Goal: Transaction & Acquisition: Purchase product/service

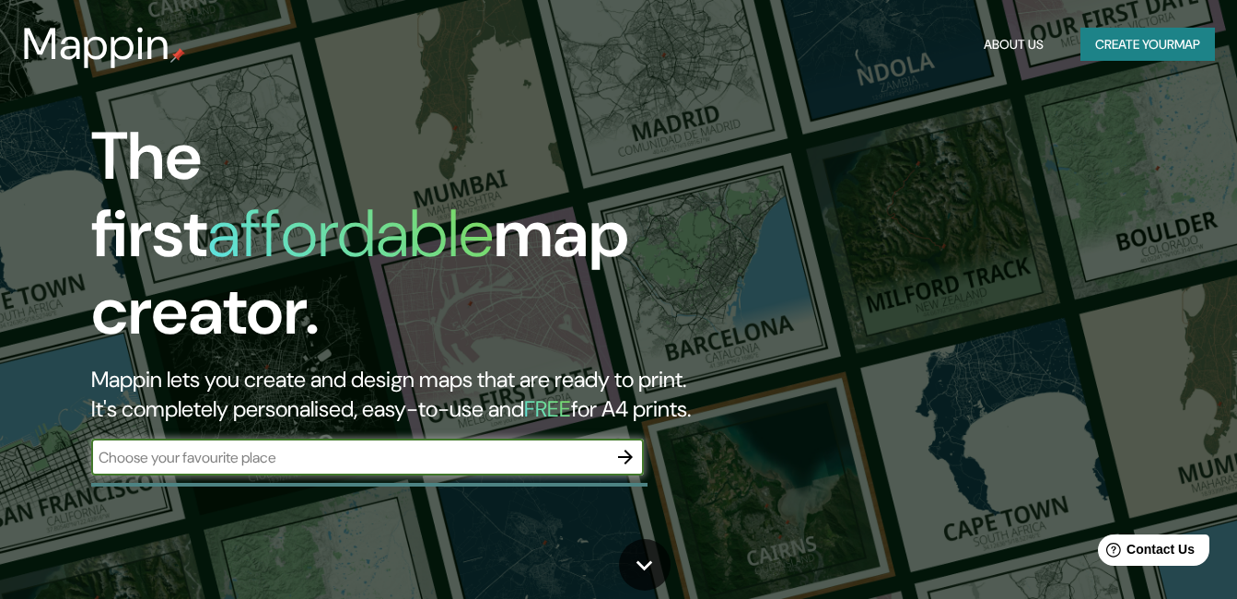
click at [258, 447] on input "text" at bounding box center [349, 457] width 516 height 21
type input "PARQUE ECOLOGICO [GEOGRAPHIC_DATA]"
click at [624, 446] on icon "button" at bounding box center [625, 457] width 22 height 22
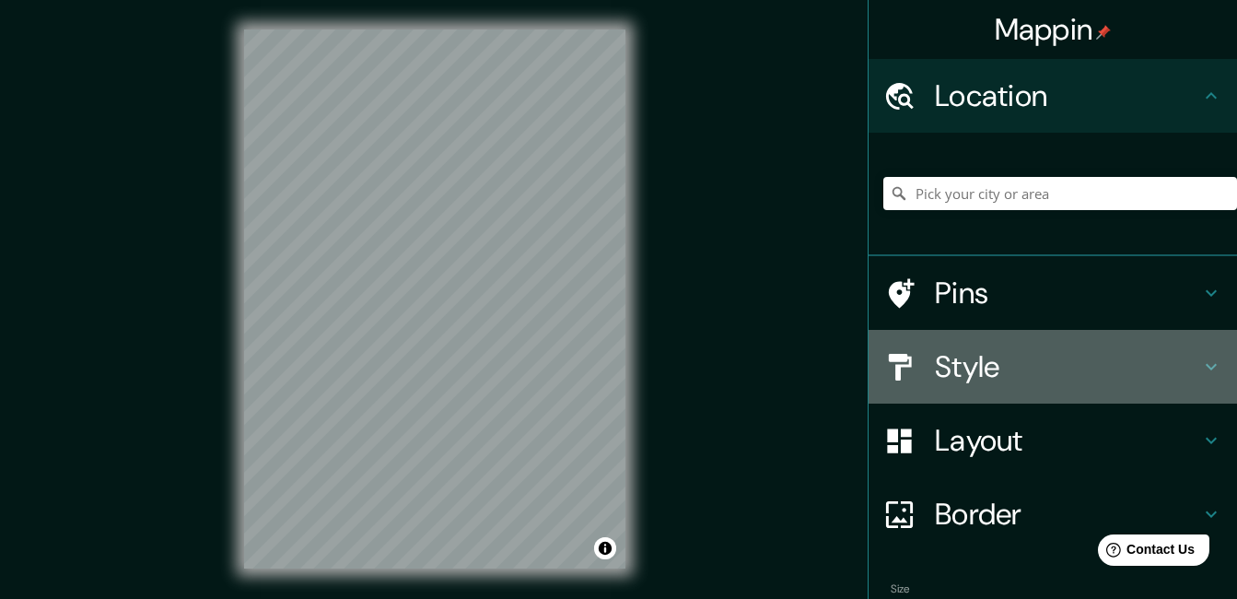
click at [1201, 364] on icon at bounding box center [1211, 367] width 22 height 22
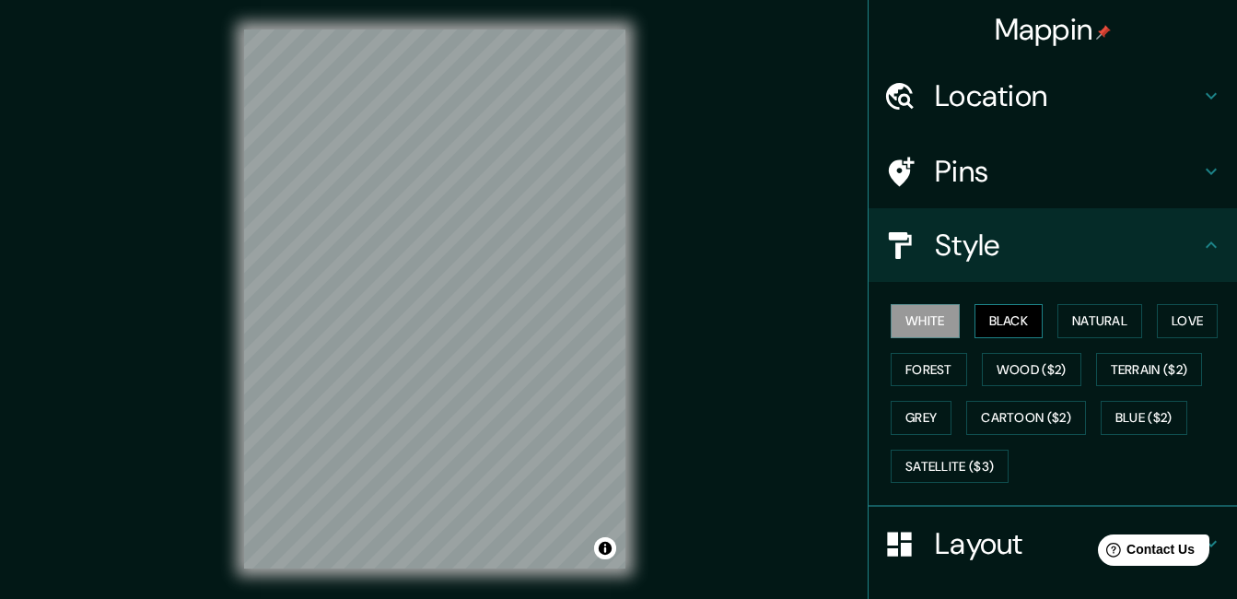
click at [994, 315] on button "Black" at bounding box center [1009, 321] width 69 height 34
click at [1084, 313] on button "Natural" at bounding box center [1100, 321] width 85 height 34
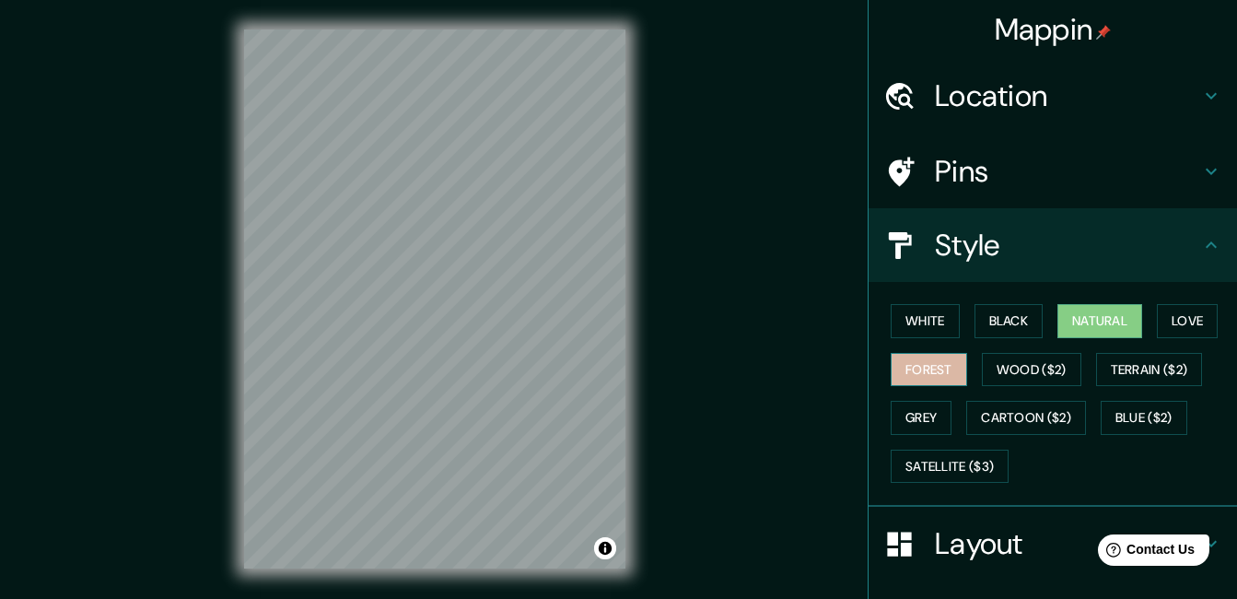
click at [922, 365] on button "Forest" at bounding box center [929, 370] width 76 height 34
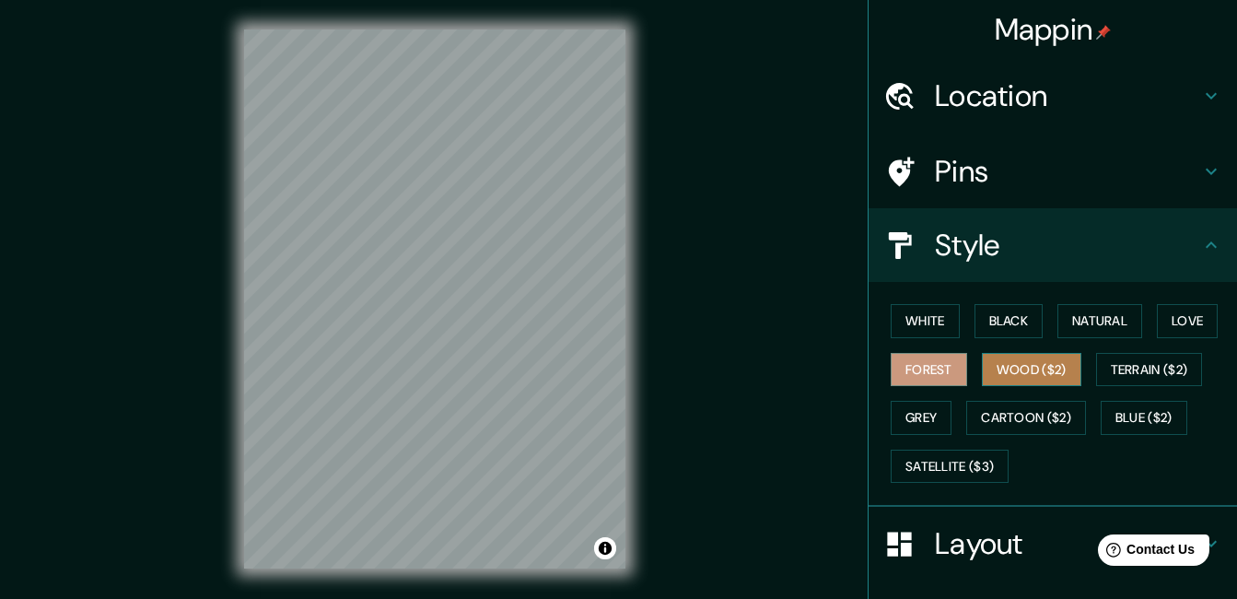
click at [1022, 366] on button "Wood ($2)" at bounding box center [1031, 370] width 99 height 34
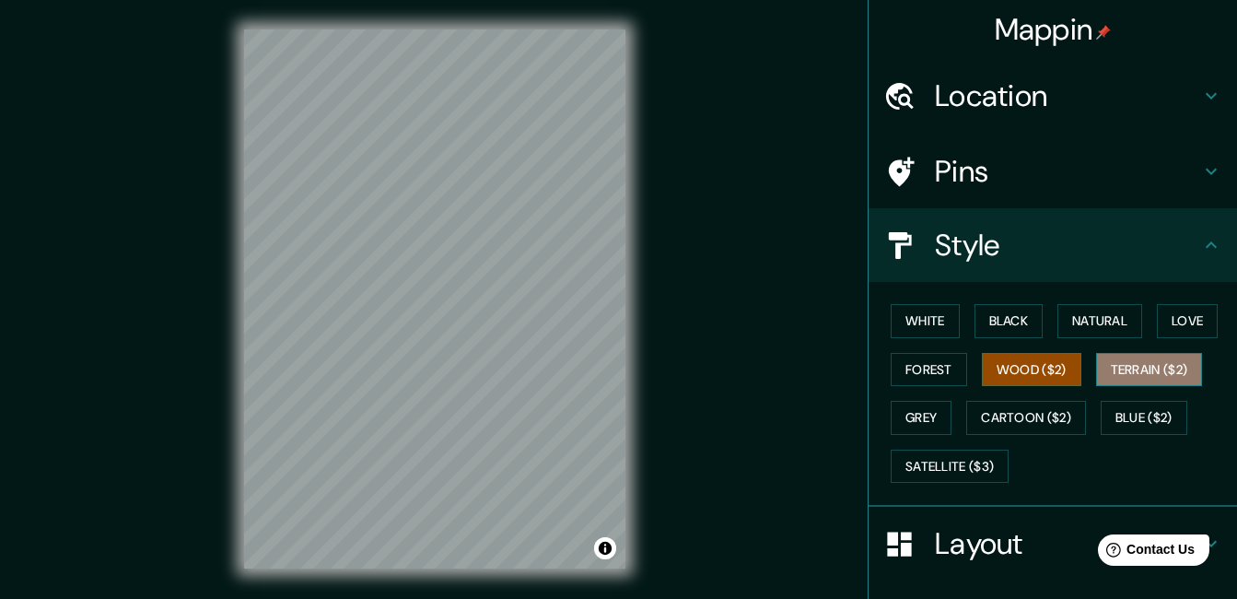
click at [1136, 375] on button "Terrain ($2)" at bounding box center [1149, 370] width 107 height 34
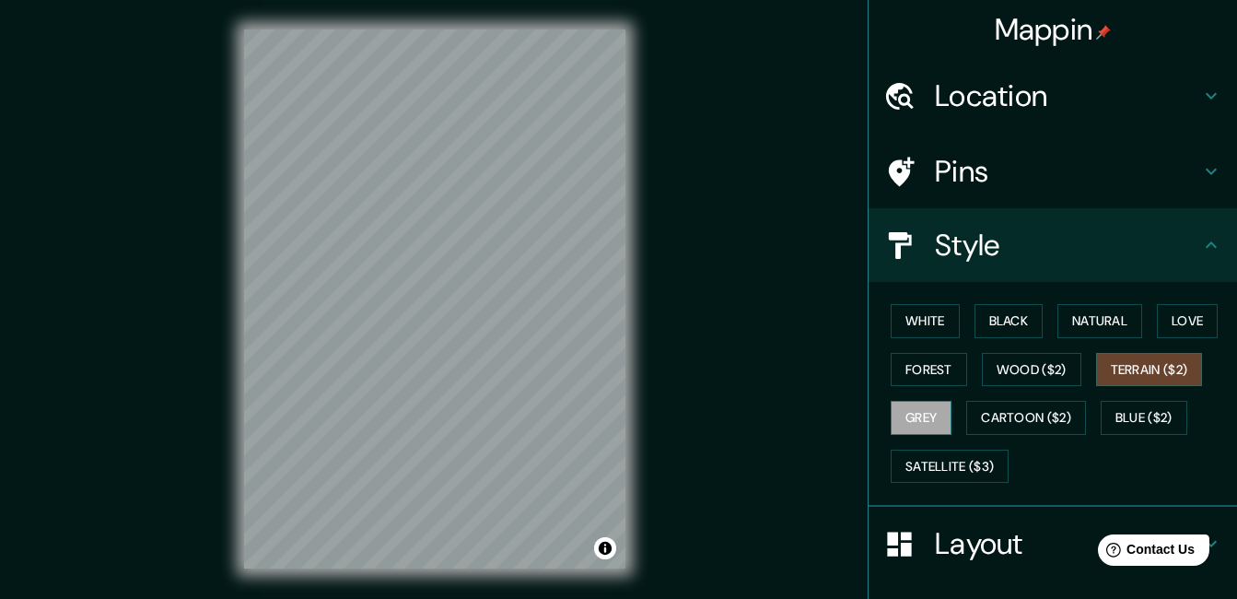
click at [906, 413] on button "Grey" at bounding box center [921, 418] width 61 height 34
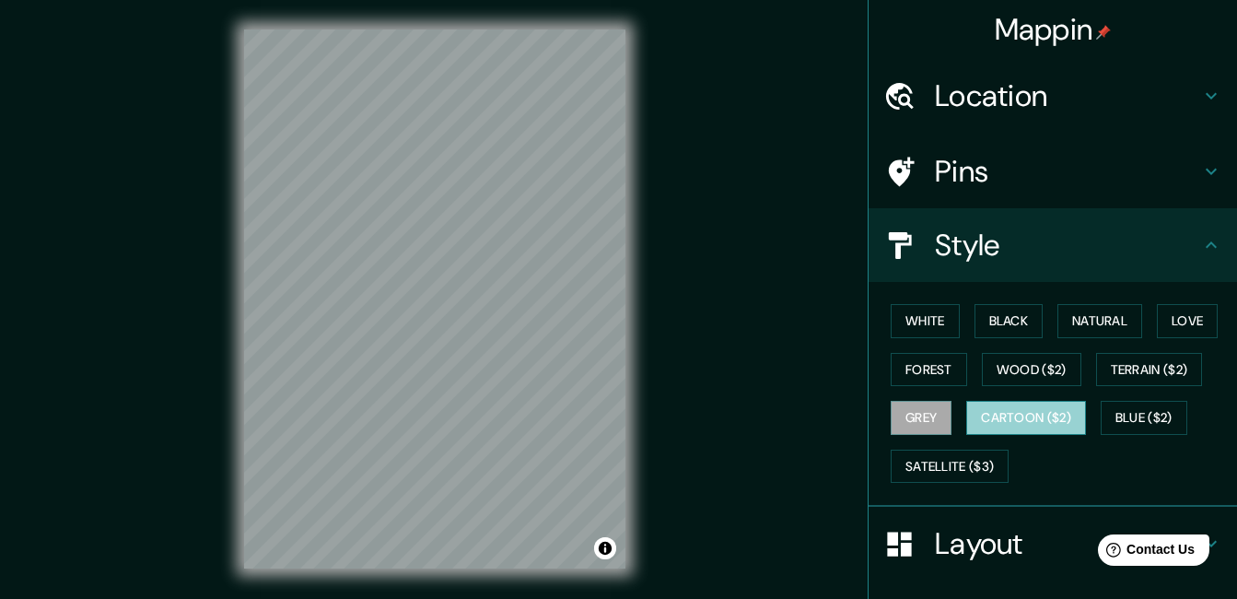
click at [990, 411] on button "Cartoon ($2)" at bounding box center [1026, 418] width 120 height 34
click at [908, 163] on div at bounding box center [909, 172] width 52 height 32
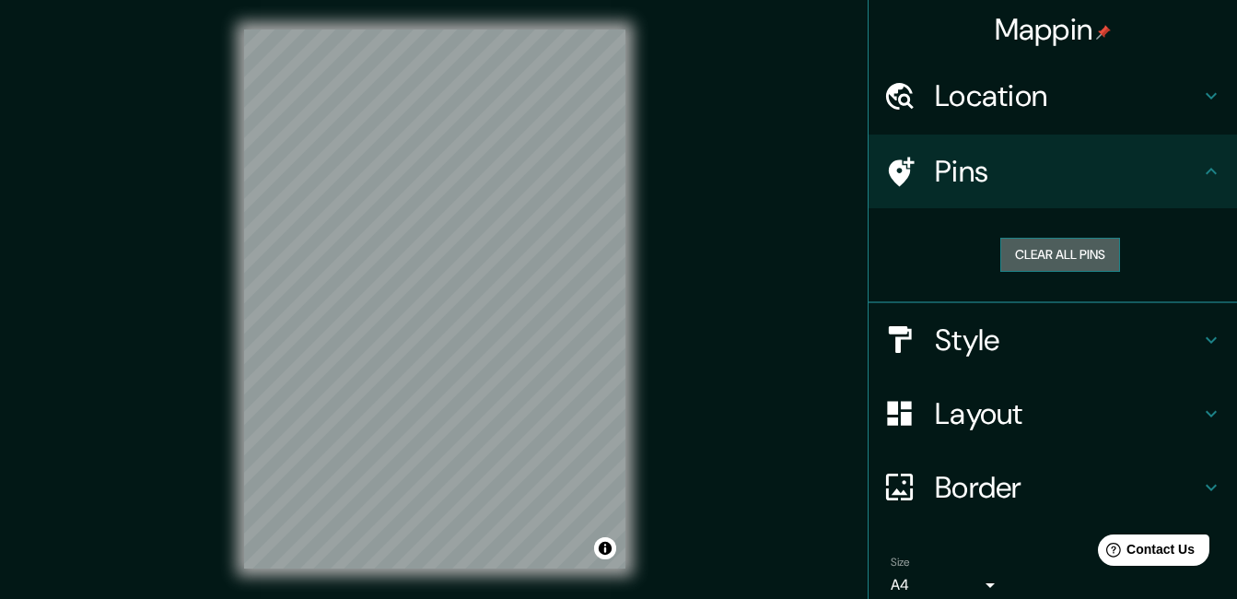
click at [1046, 249] on button "Clear all pins" at bounding box center [1060, 255] width 120 height 34
click at [470, 356] on div "Mappin Location Pins Clear all pins Style Layout Border Choose a border. Hint :…" at bounding box center [618, 313] width 1237 height 627
click at [1074, 252] on button "Clear all pins" at bounding box center [1060, 255] width 120 height 34
click at [973, 171] on h4 "Pins" at bounding box center [1067, 171] width 265 height 37
click at [1018, 258] on button "Clear all pins" at bounding box center [1060, 255] width 120 height 34
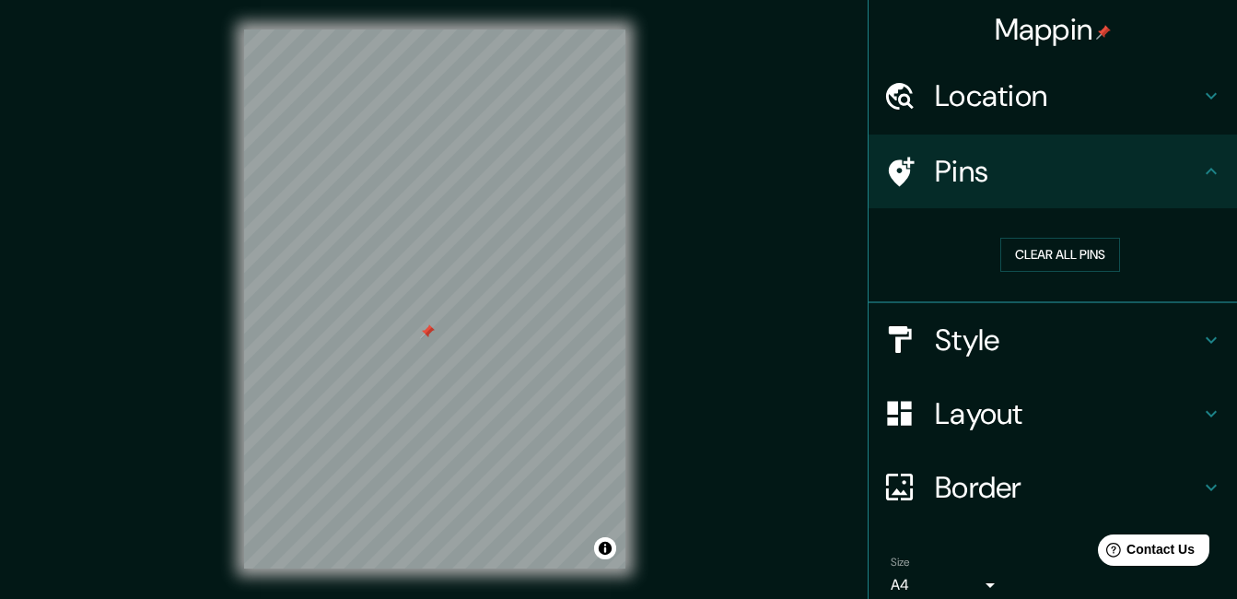
click at [428, 333] on div at bounding box center [427, 331] width 15 height 15
click at [1021, 419] on h4 "Layout" at bounding box center [1067, 413] width 265 height 37
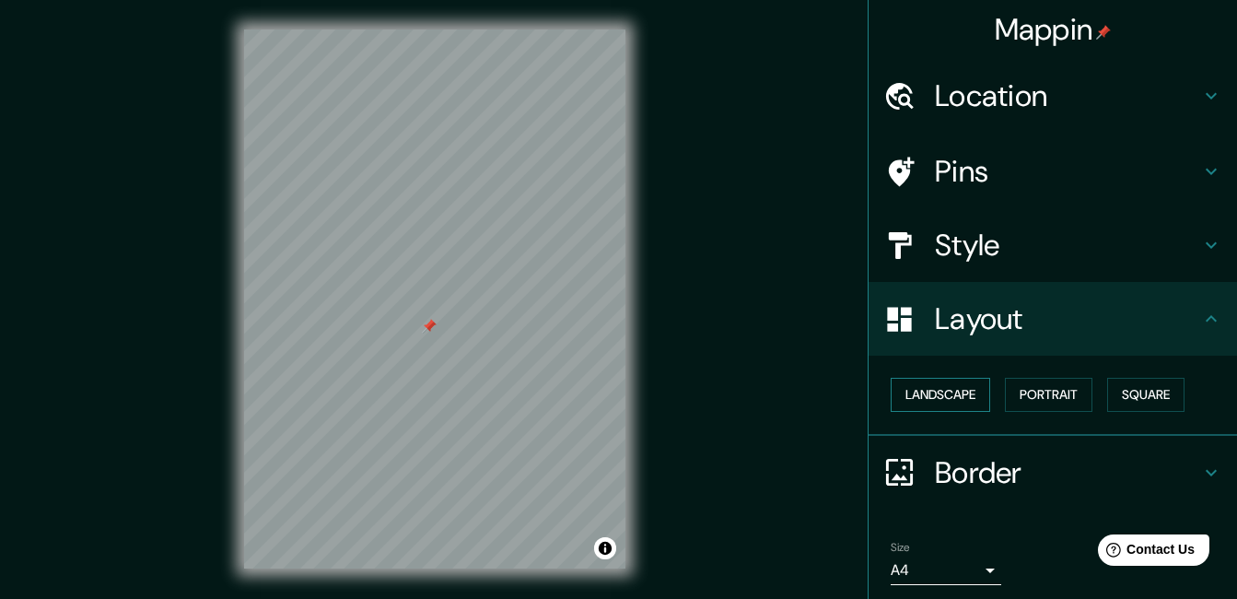
click at [945, 392] on button "Landscape" at bounding box center [940, 395] width 99 height 34
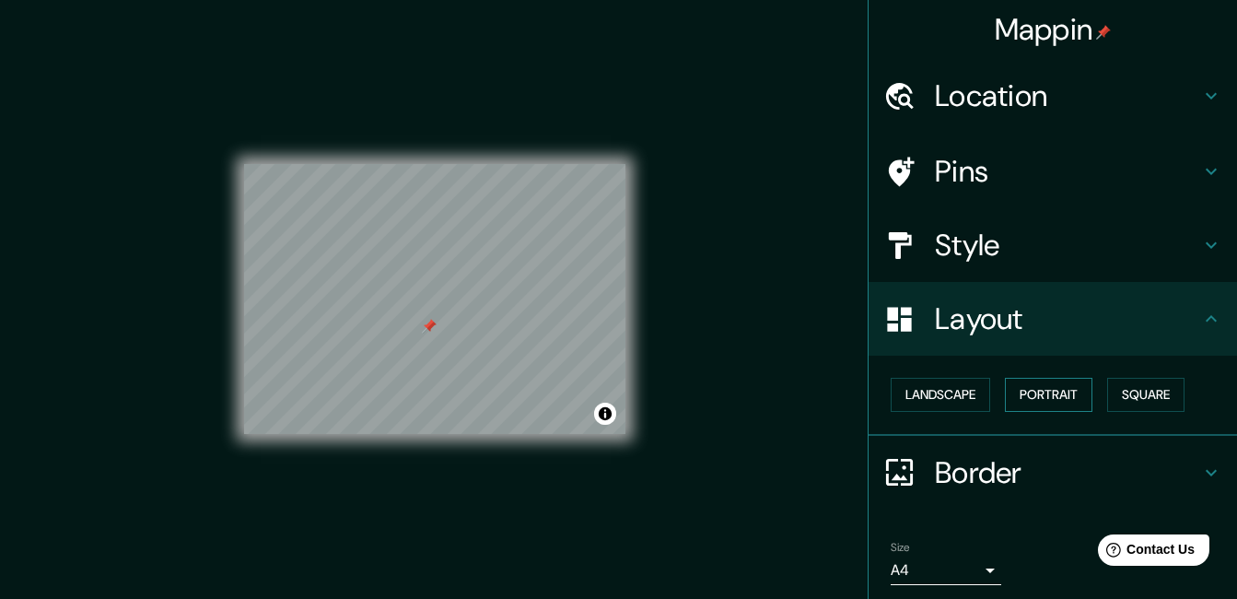
click at [1036, 395] on button "Portrait" at bounding box center [1049, 395] width 88 height 34
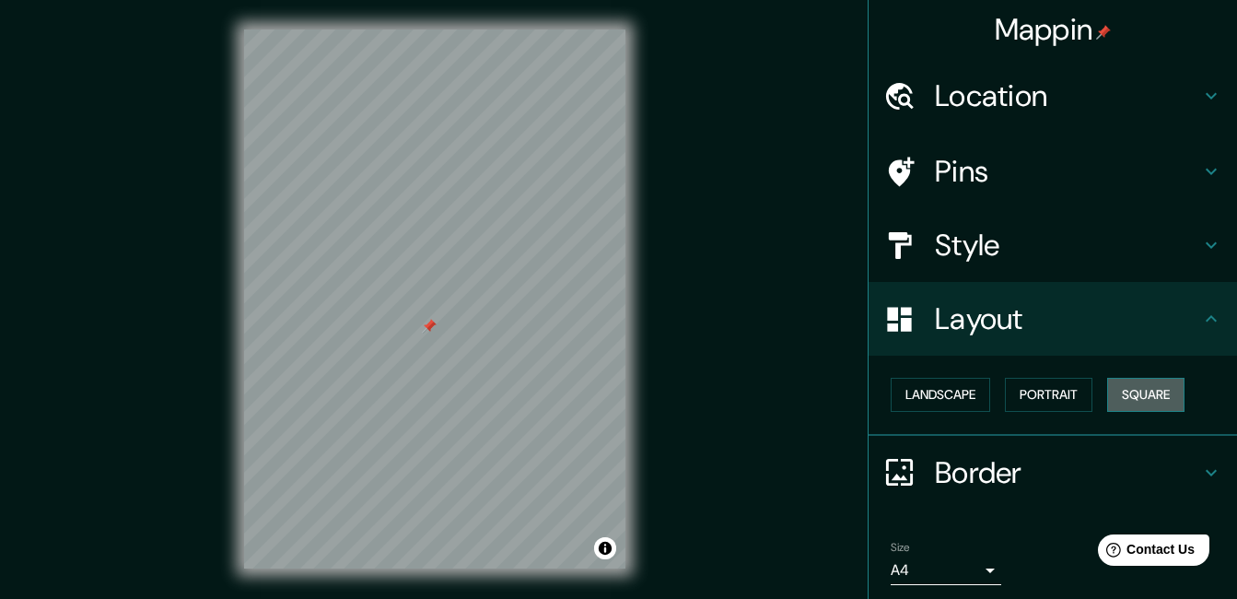
click at [1147, 392] on button "Square" at bounding box center [1145, 395] width 77 height 34
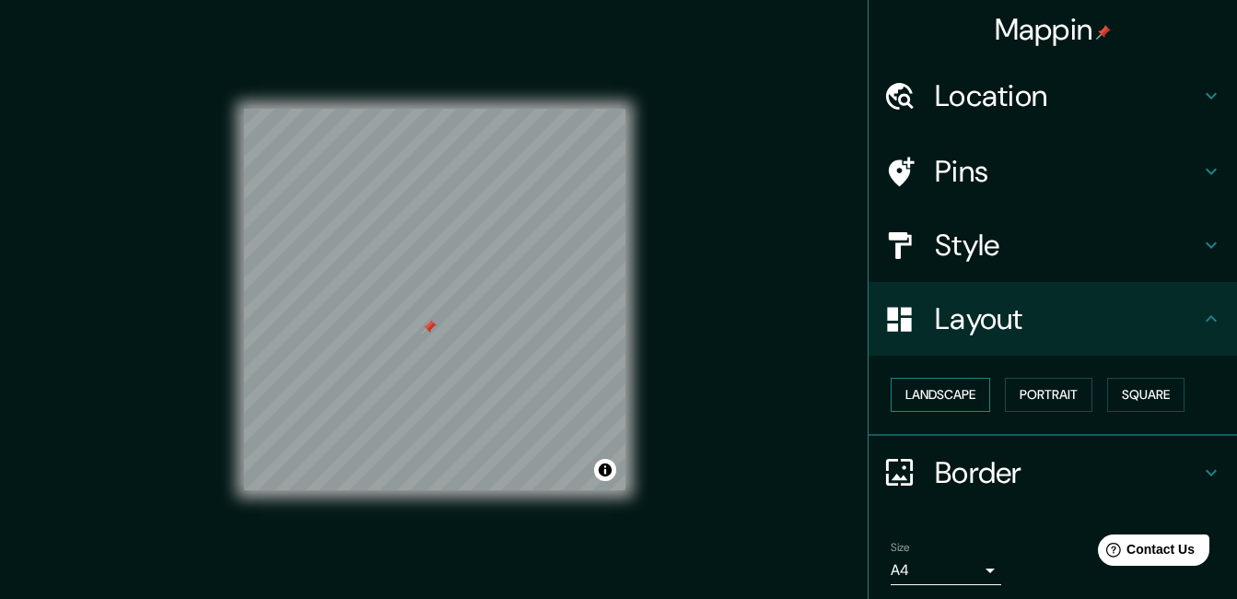
click at [935, 395] on button "Landscape" at bounding box center [940, 395] width 99 height 34
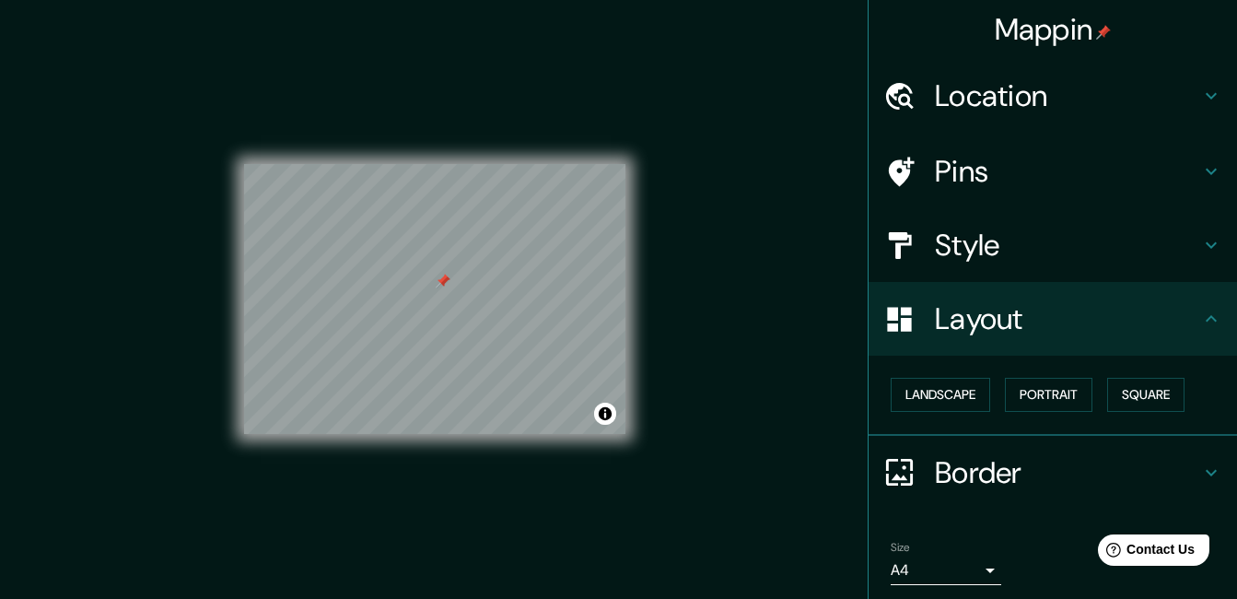
click at [995, 251] on h4 "Style" at bounding box center [1067, 245] width 265 height 37
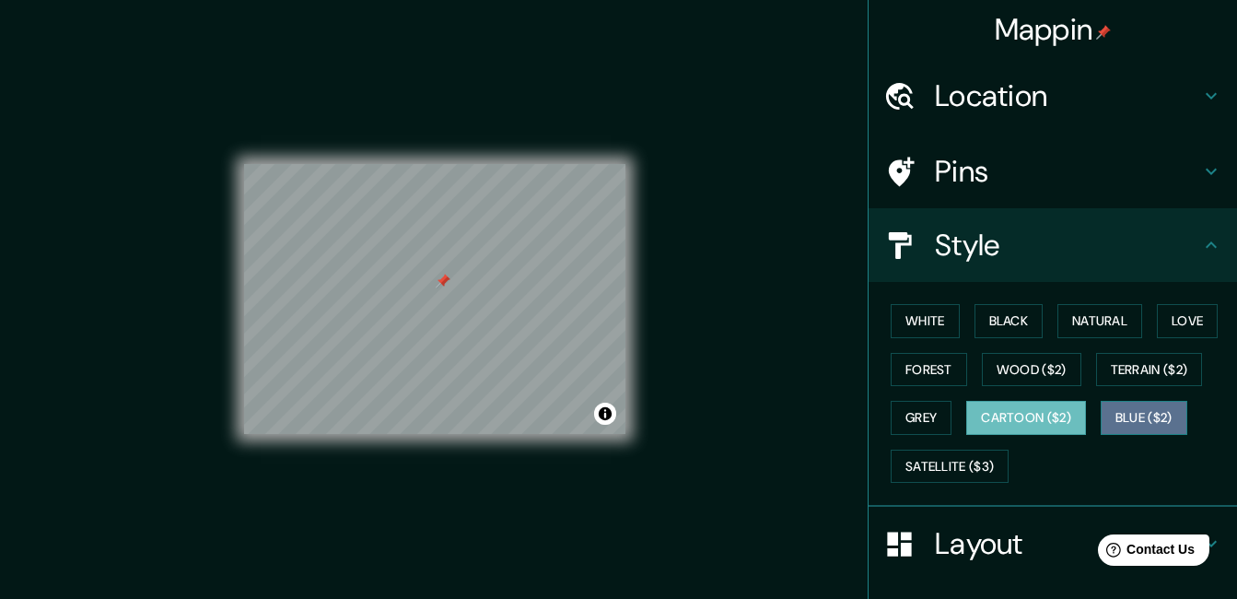
click at [1135, 412] on button "Blue ($2)" at bounding box center [1144, 418] width 87 height 34
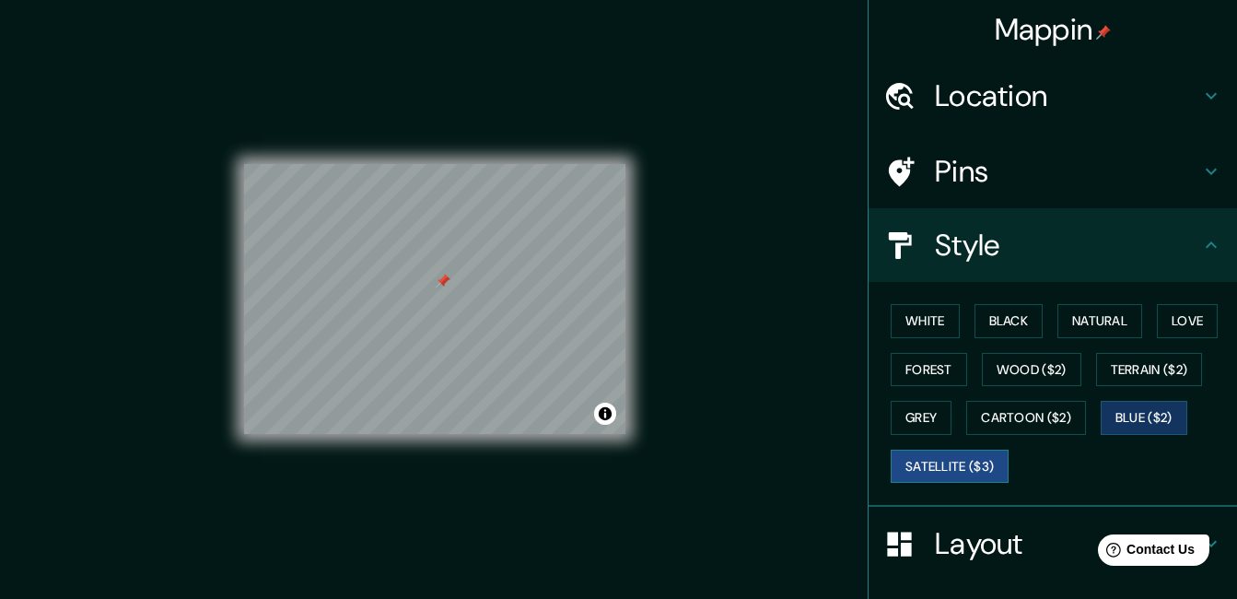
click at [945, 468] on button "Satellite ($3)" at bounding box center [950, 467] width 118 height 34
click at [603, 416] on button "Toggle attribution" at bounding box center [605, 414] width 22 height 22
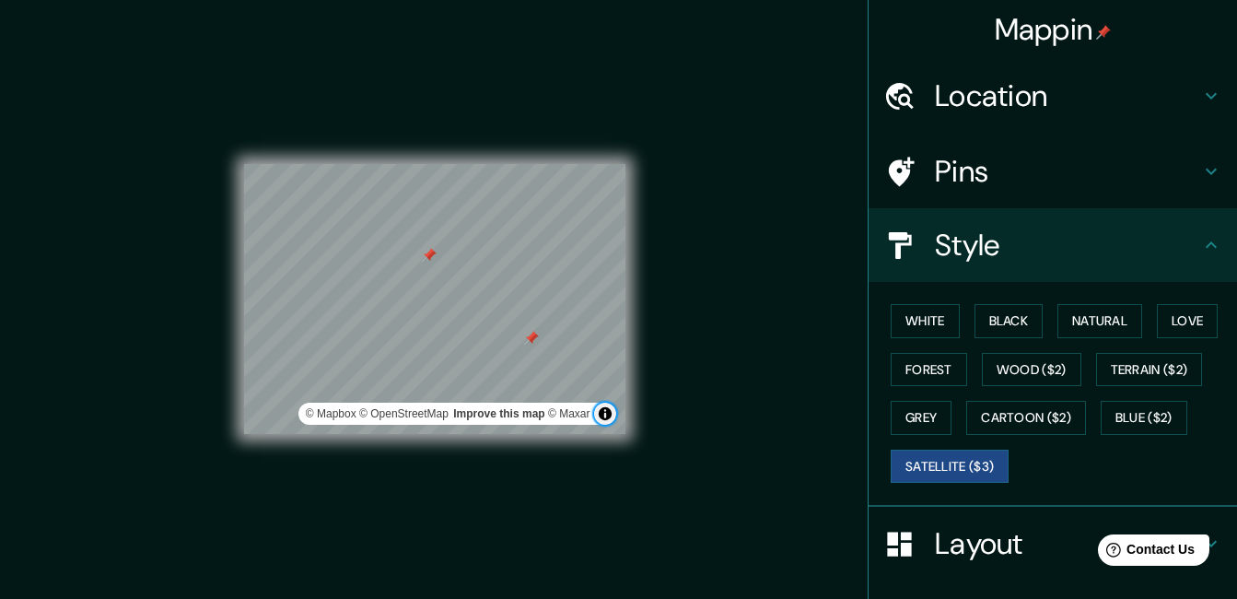
click at [603, 416] on button "Toggle attribution" at bounding box center [605, 414] width 22 height 22
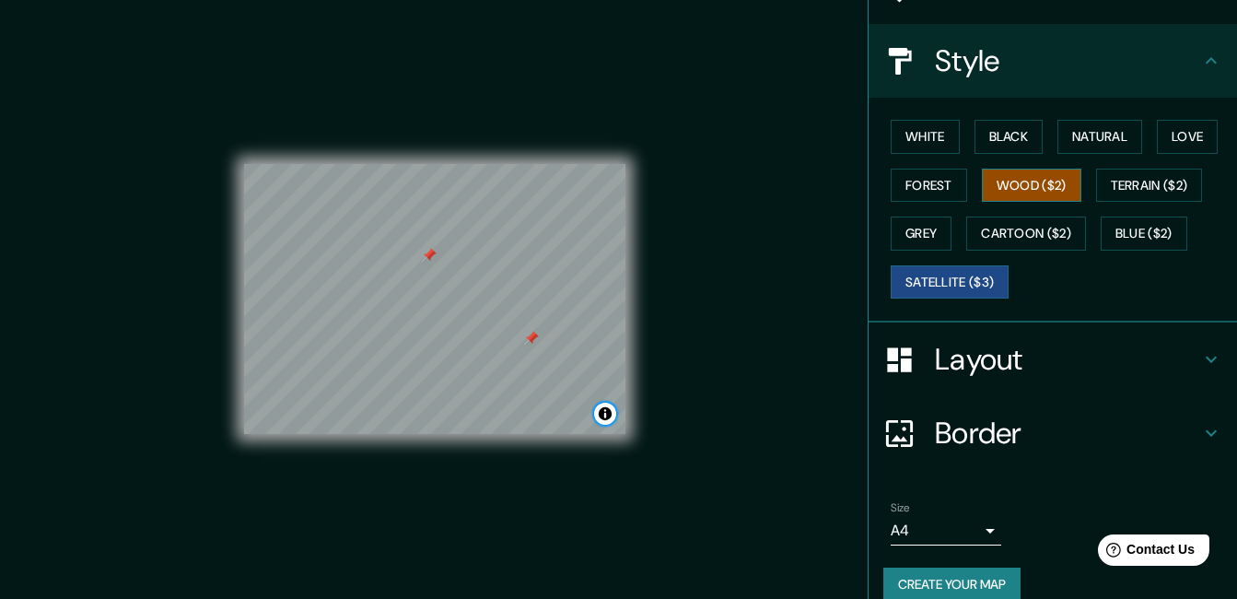
scroll to position [209, 0]
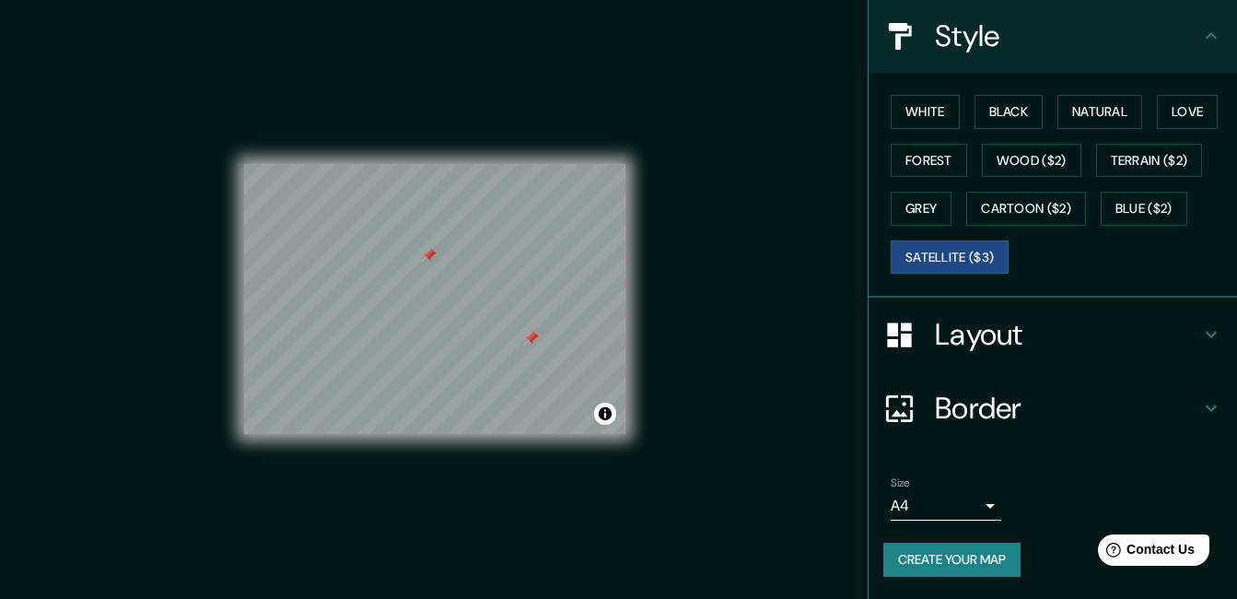
click at [974, 504] on body "Mappin Location Pins Style White Black Natural Love Forest Wood ($2) Terrain ($…" at bounding box center [618, 299] width 1237 height 599
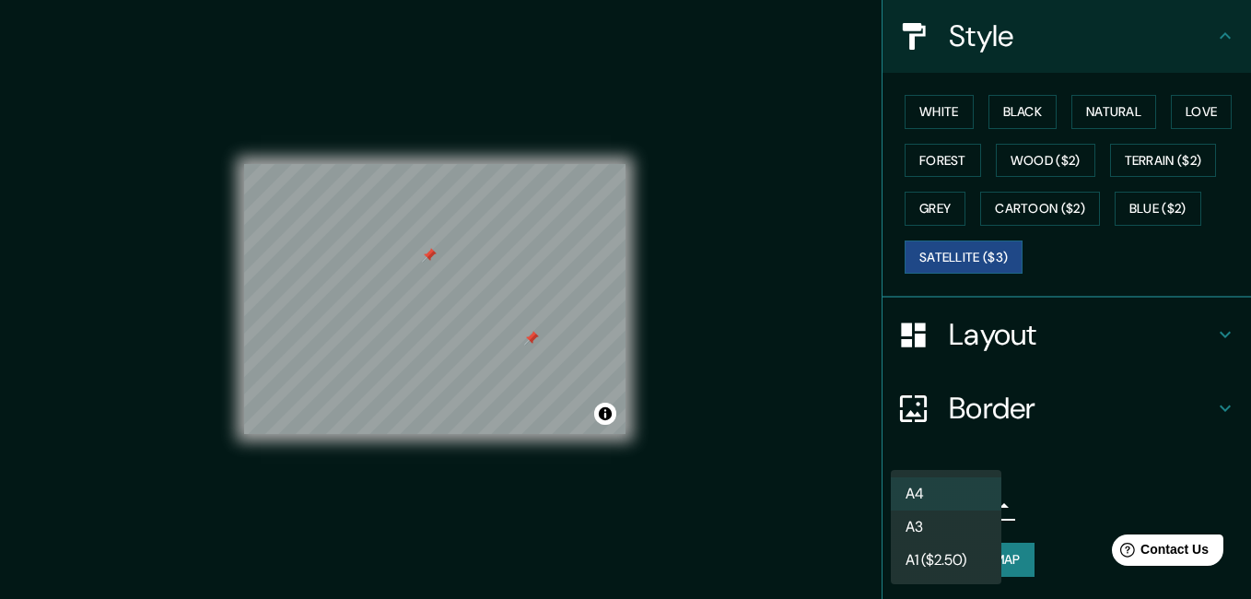
click at [956, 493] on li "A4" at bounding box center [946, 493] width 111 height 33
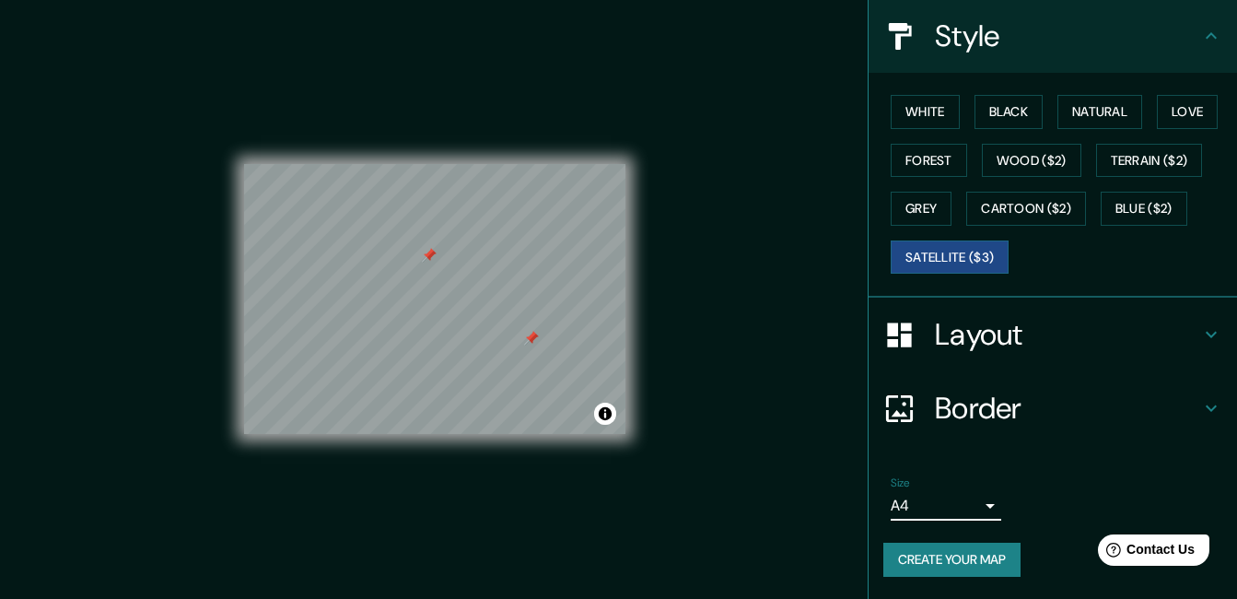
click at [1083, 400] on h4 "Border" at bounding box center [1067, 408] width 265 height 37
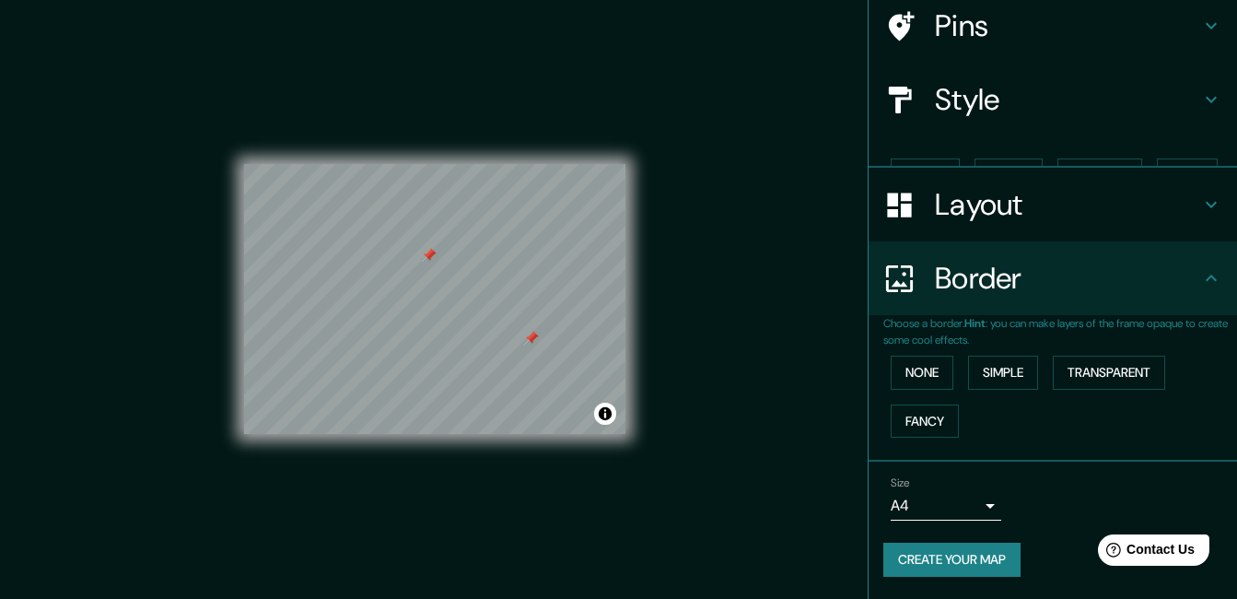
scroll to position [114, 0]
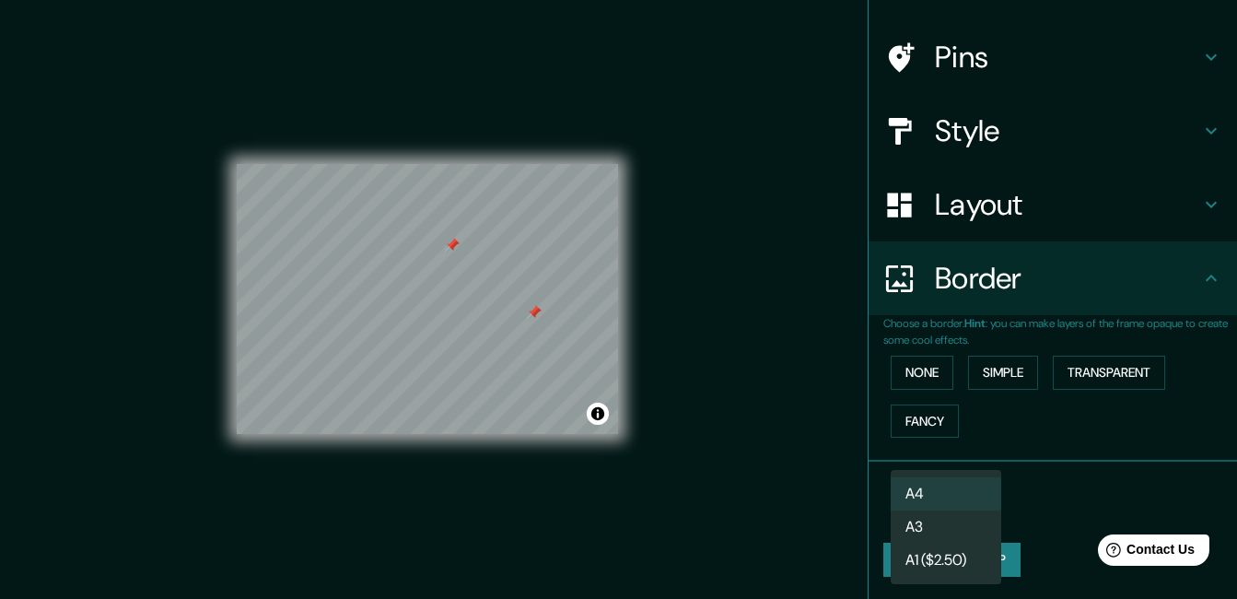
click at [908, 496] on body "Mappin Location Pins Style Layout Border Choose a border. Hint : you can make l…" at bounding box center [618, 299] width 1237 height 599
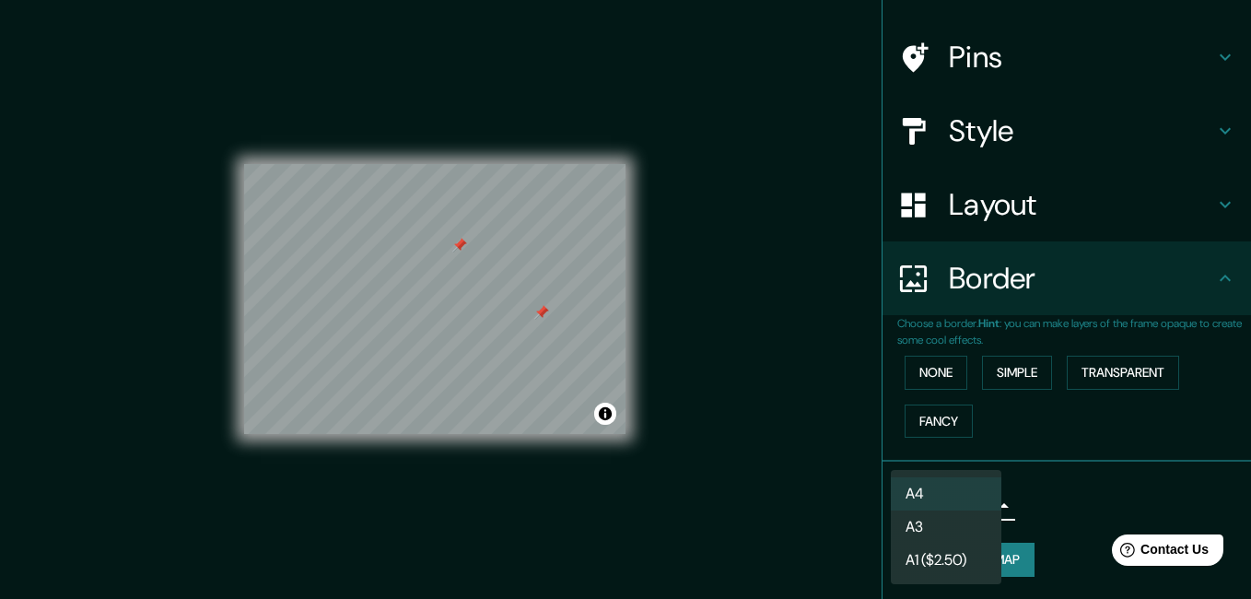
click at [925, 557] on li "A1 ($2.50)" at bounding box center [946, 559] width 111 height 33
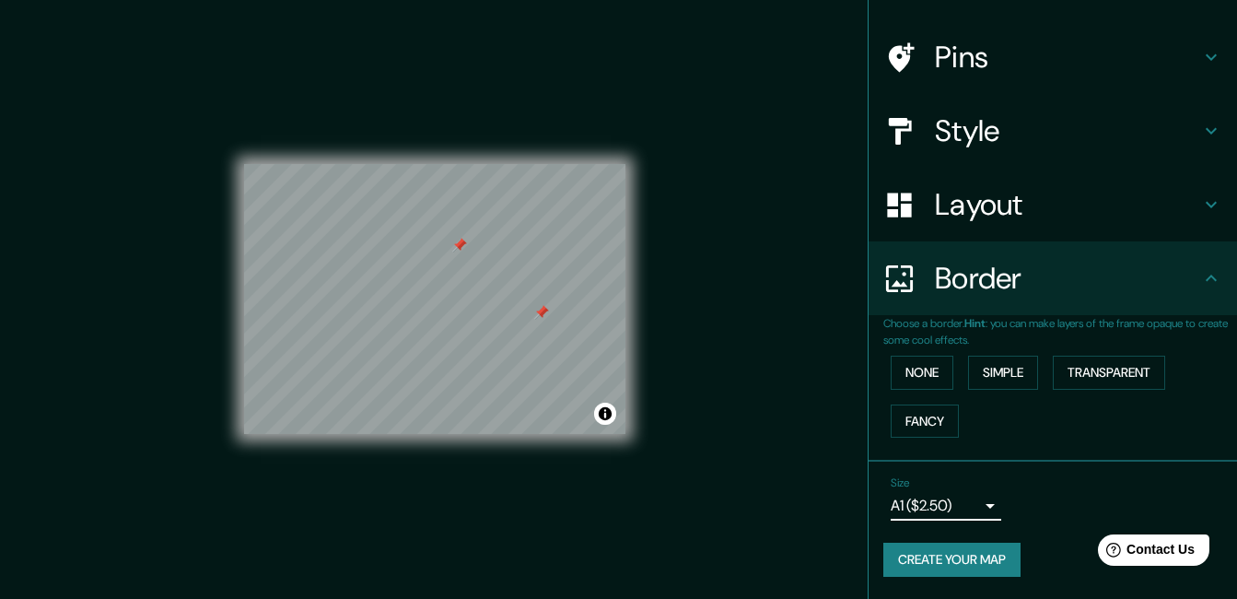
click at [937, 506] on body "Mappin Location Pins Style Layout Border Choose a border. Hint : you can make l…" at bounding box center [618, 299] width 1237 height 599
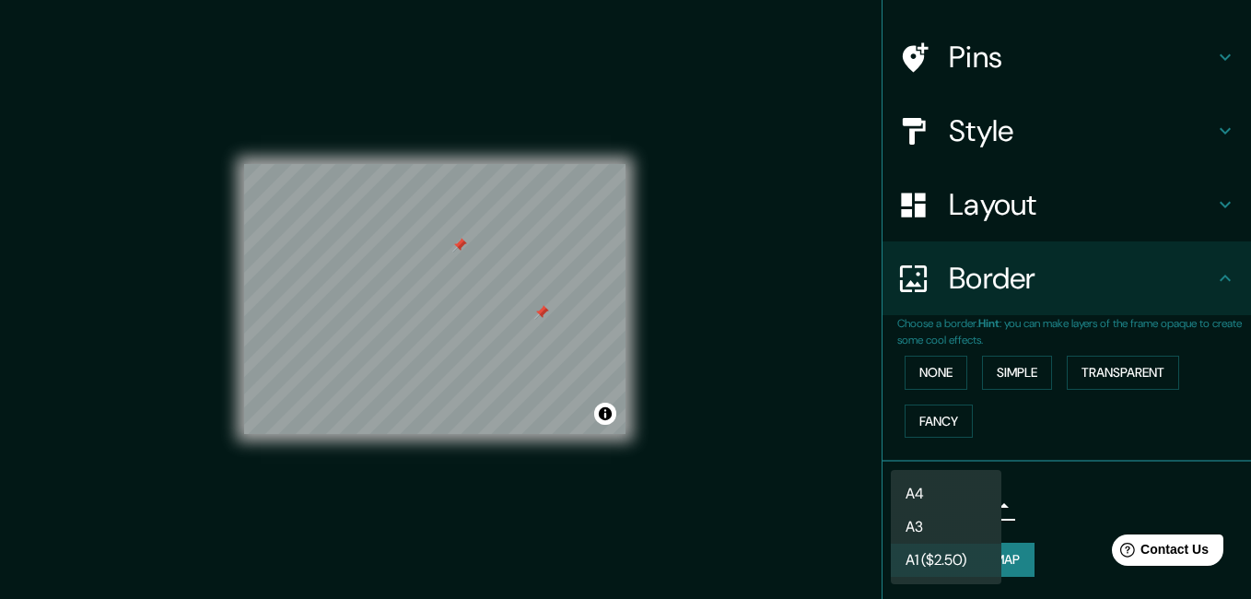
click at [939, 496] on li "A4" at bounding box center [946, 493] width 111 height 33
type input "single"
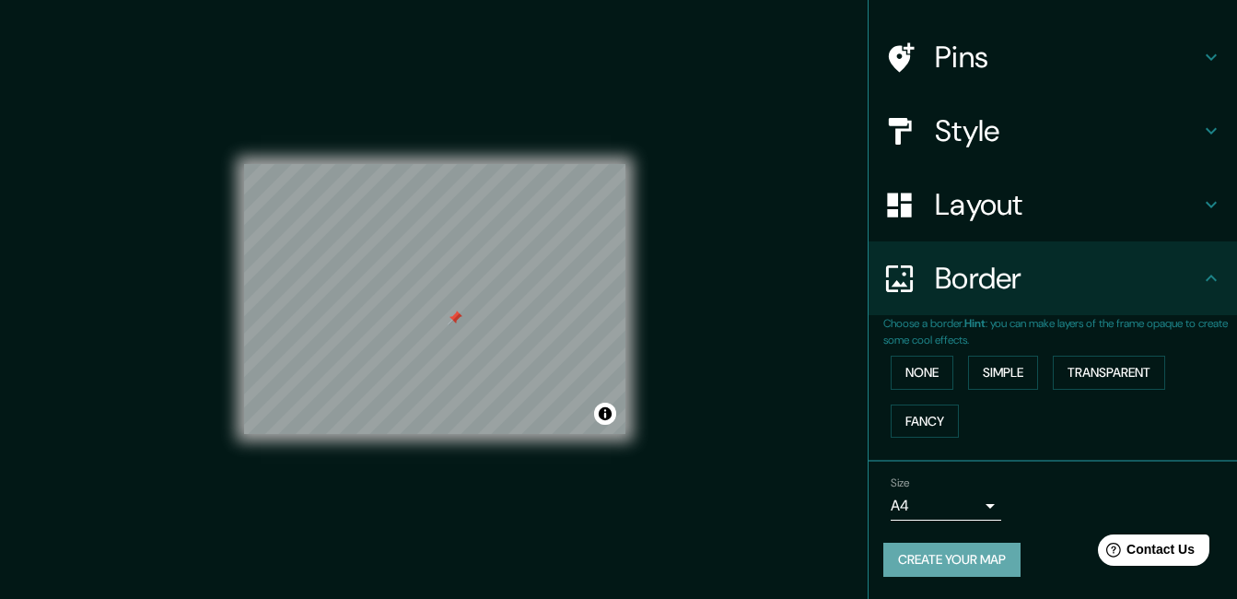
click at [926, 556] on button "Create your map" at bounding box center [951, 560] width 137 height 34
